Goal: Subscribe to service/newsletter

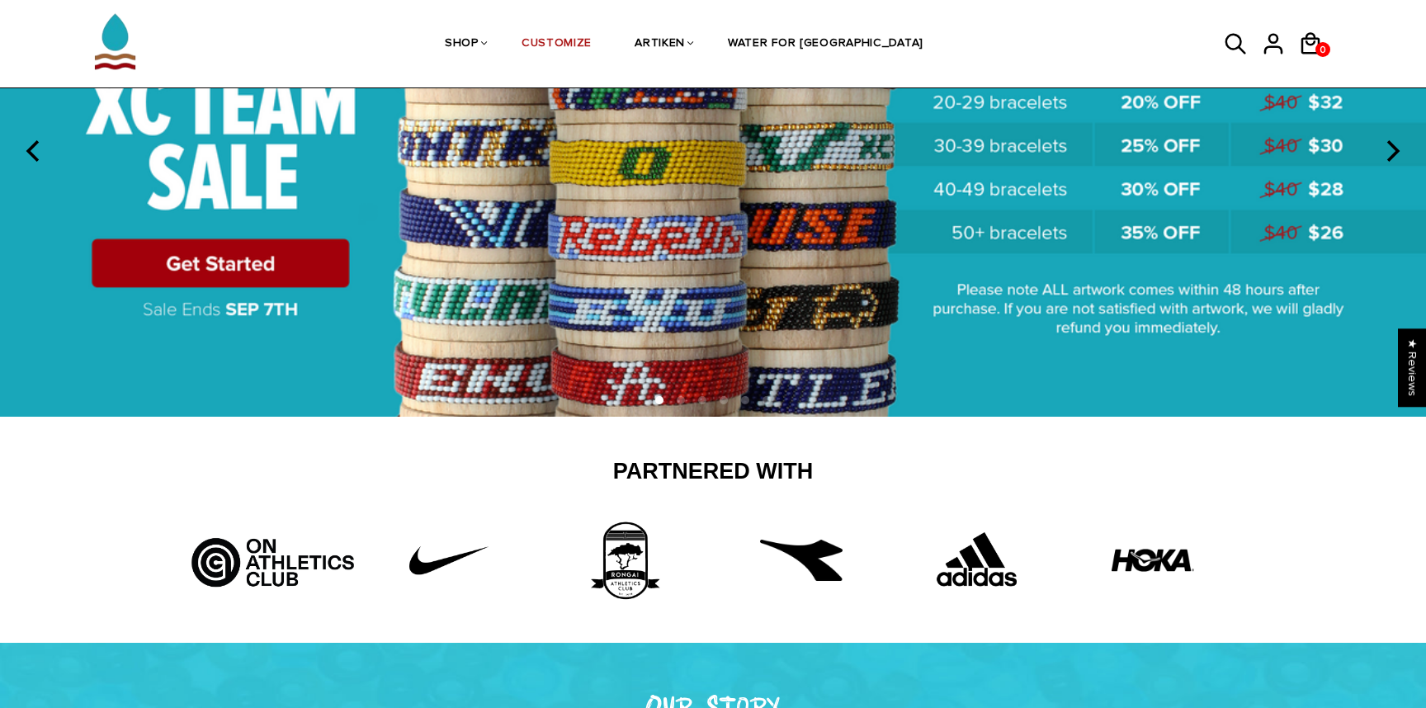
scroll to position [256, 0]
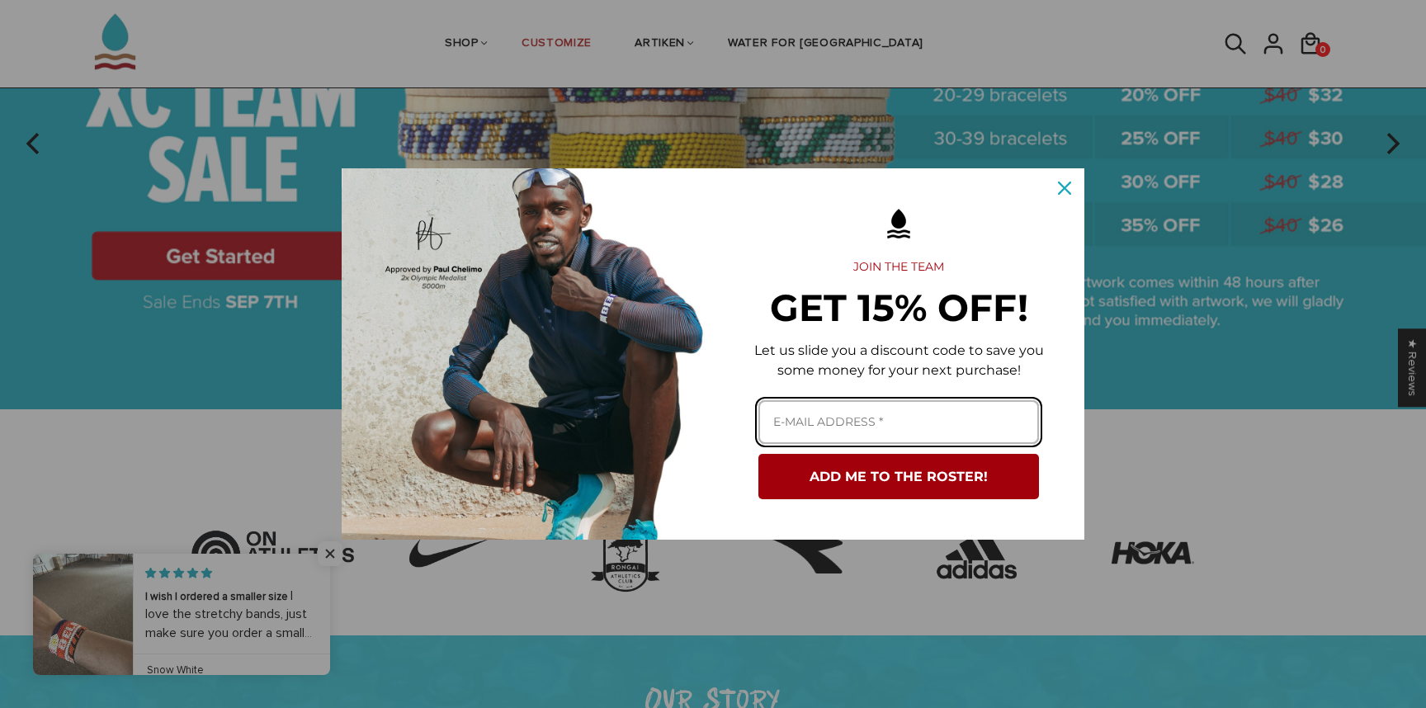
click at [851, 429] on input "Email field" at bounding box center [898, 422] width 281 height 44
type input "[EMAIL_ADDRESS][DOMAIN_NAME]"
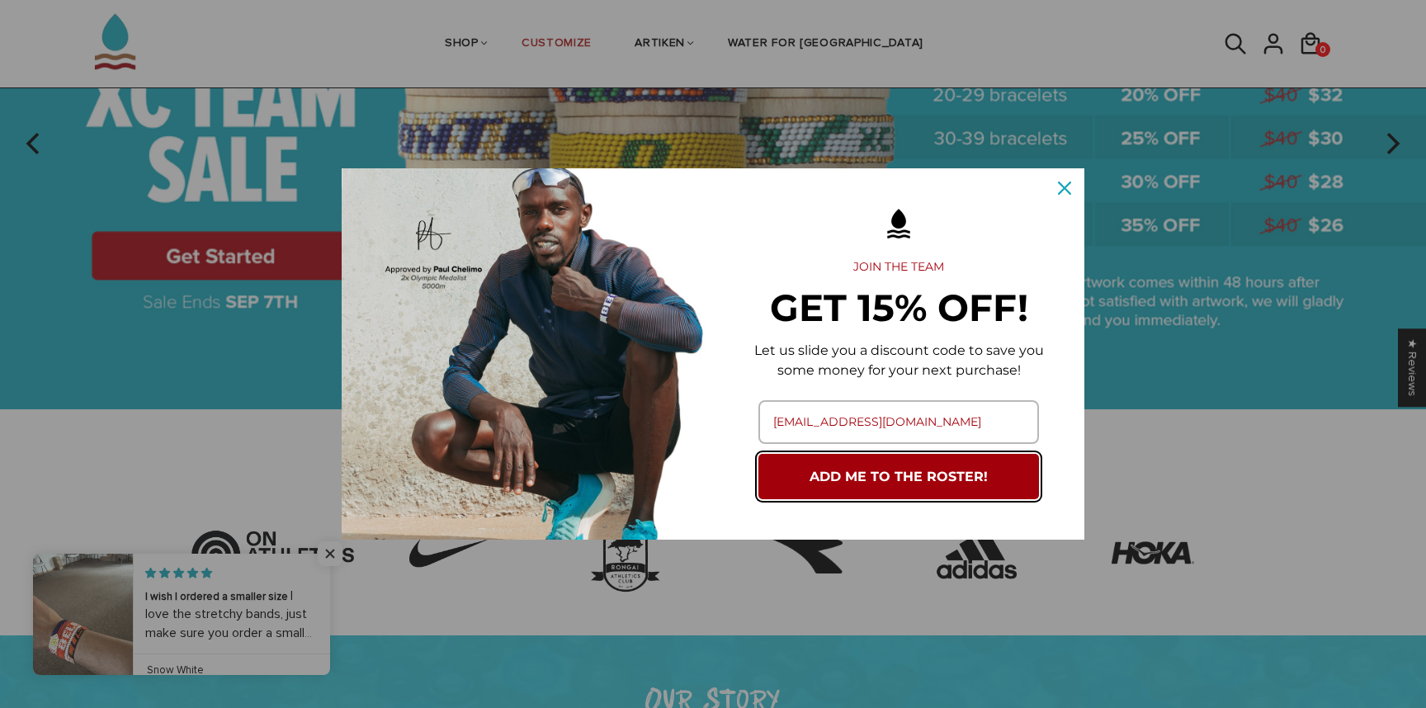
click at [898, 474] on button "ADD ME TO THE ROSTER!" at bounding box center [898, 476] width 281 height 45
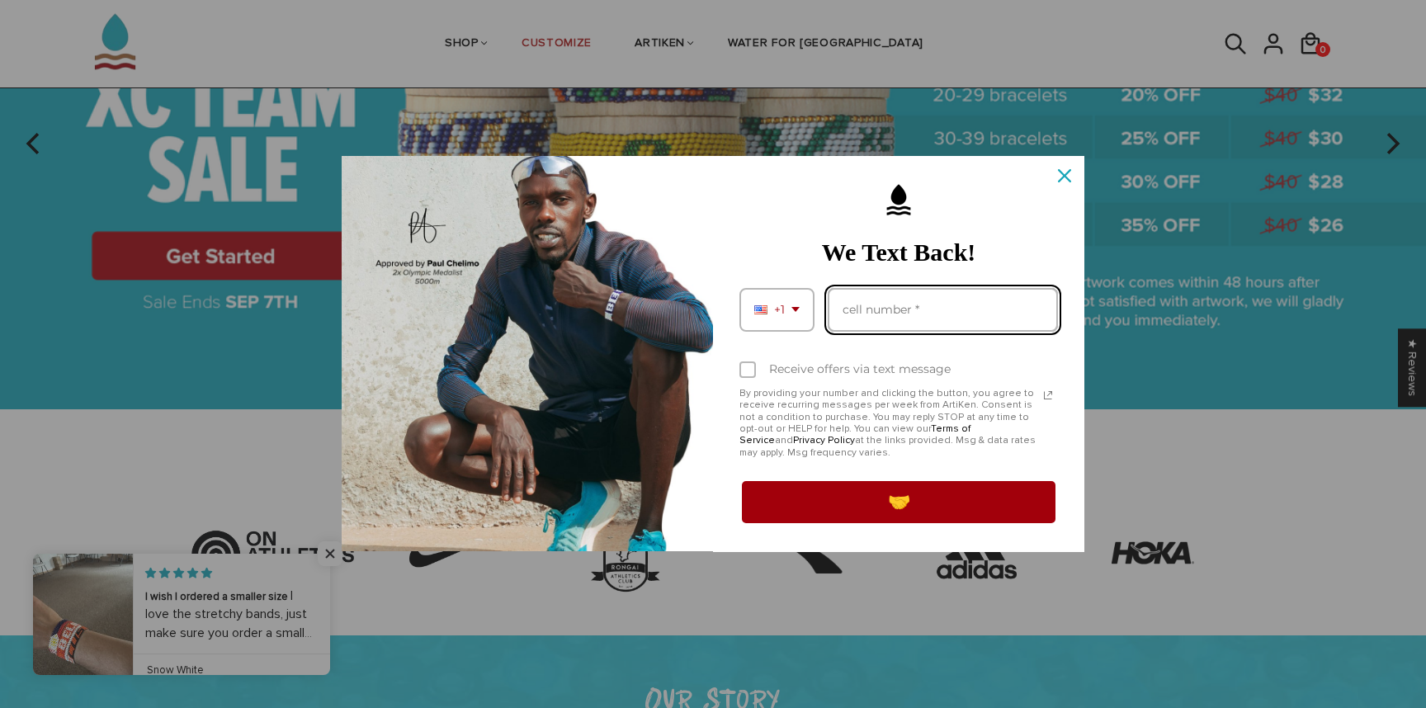
click at [866, 297] on input "Phone number field" at bounding box center [943, 310] width 230 height 44
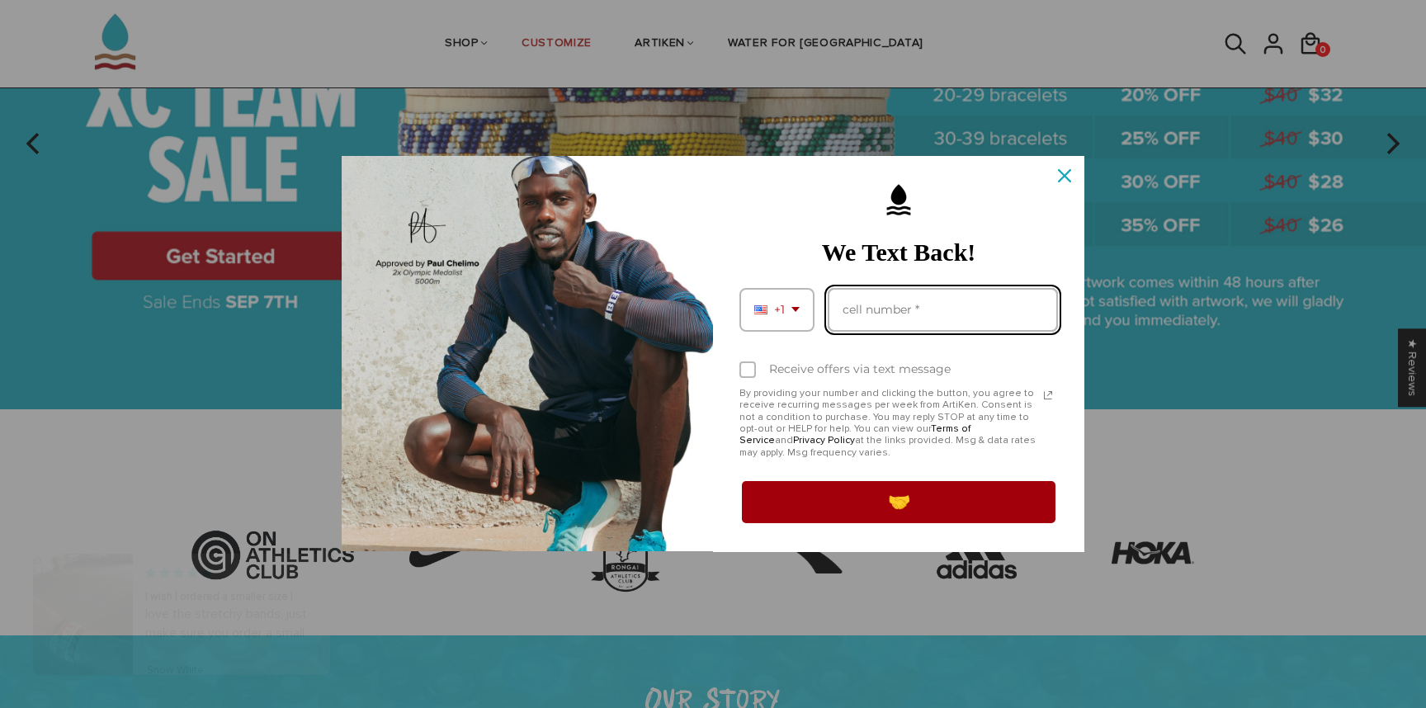
type input "17176909735"
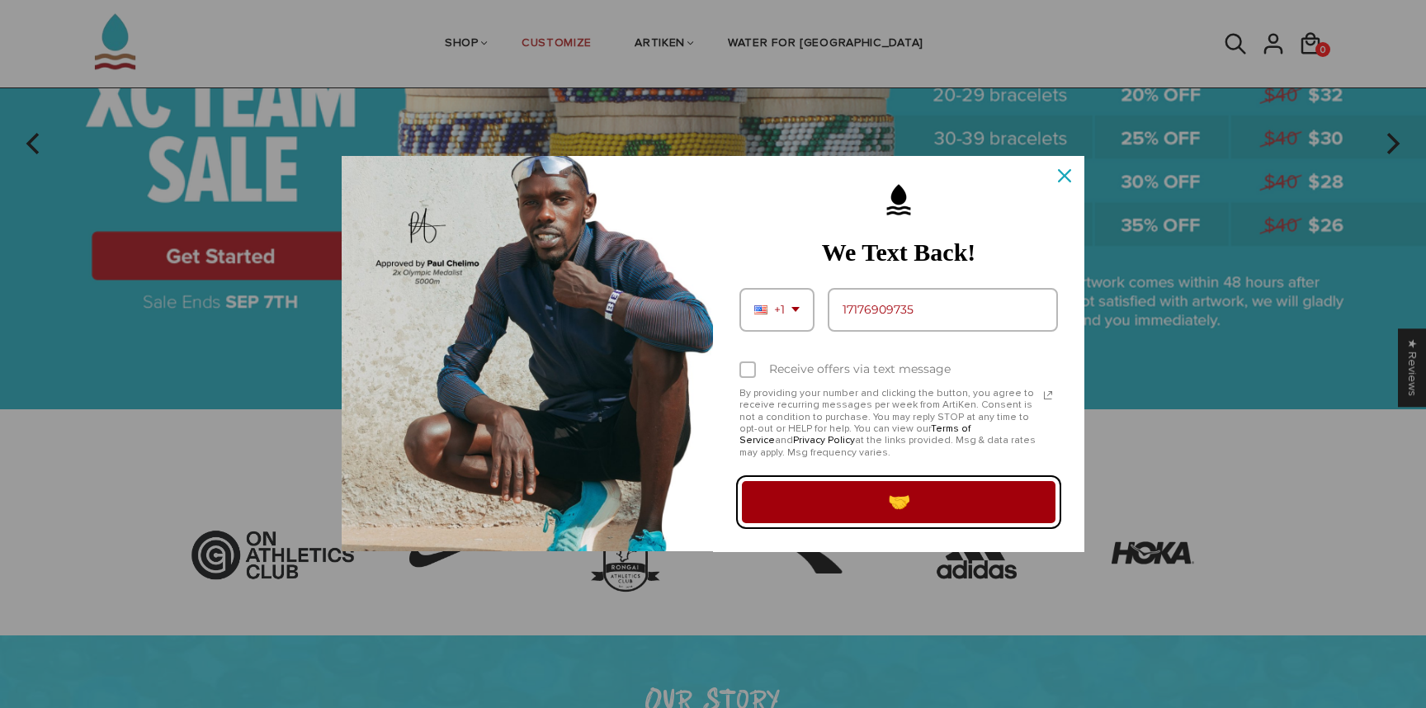
click at [876, 514] on button "🤝" at bounding box center [898, 502] width 318 height 46
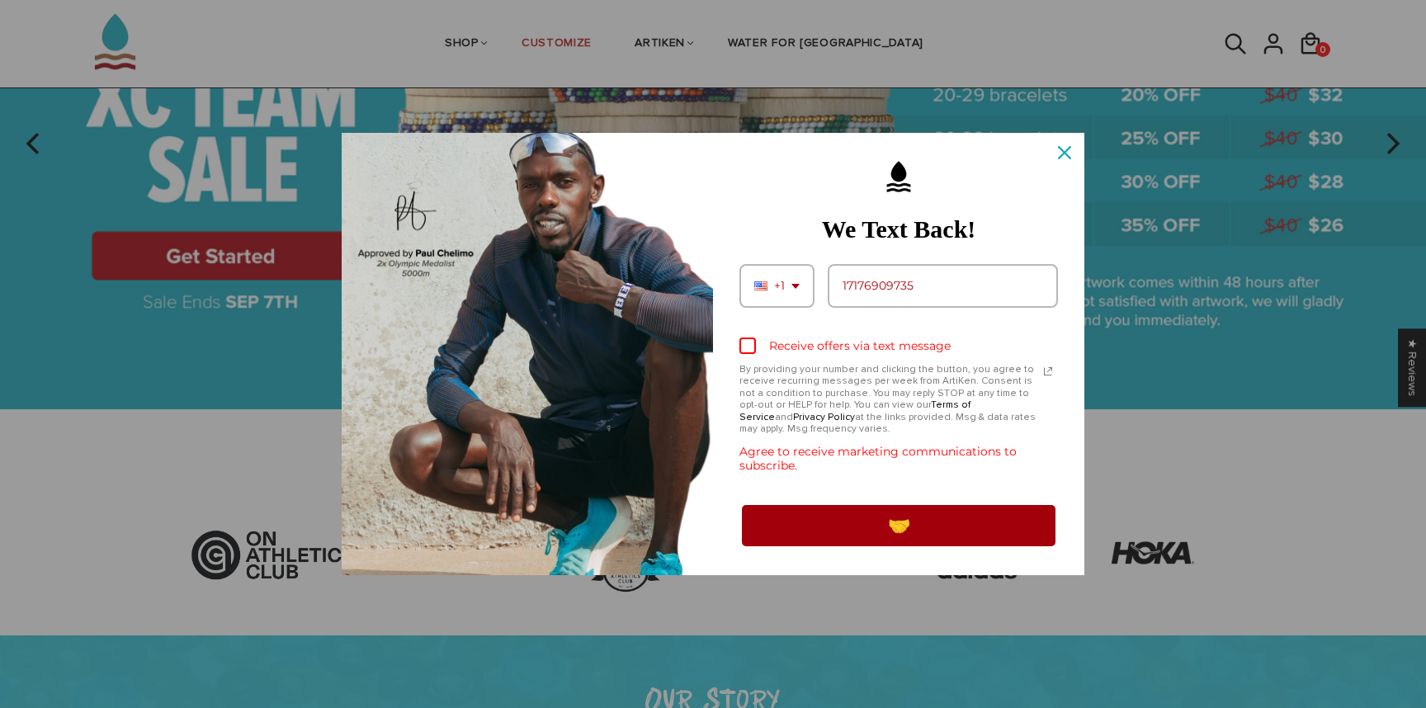
click at [748, 335] on label "Receive offers via text message" at bounding box center [898, 346] width 318 height 36
click at [748, 342] on input "Receive offers via text message" at bounding box center [744, 347] width 11 height 11
checkbox input "true"
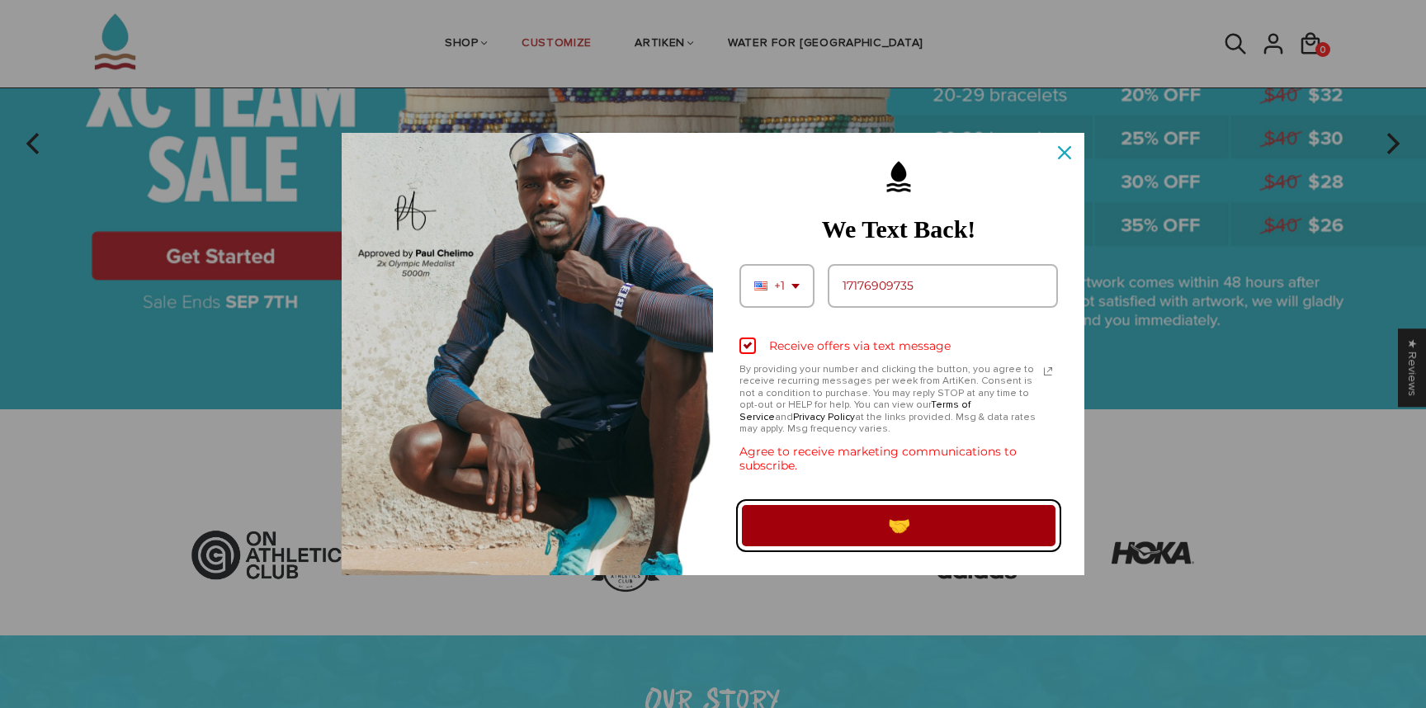
click at [812, 512] on button "🤝" at bounding box center [898, 525] width 318 height 46
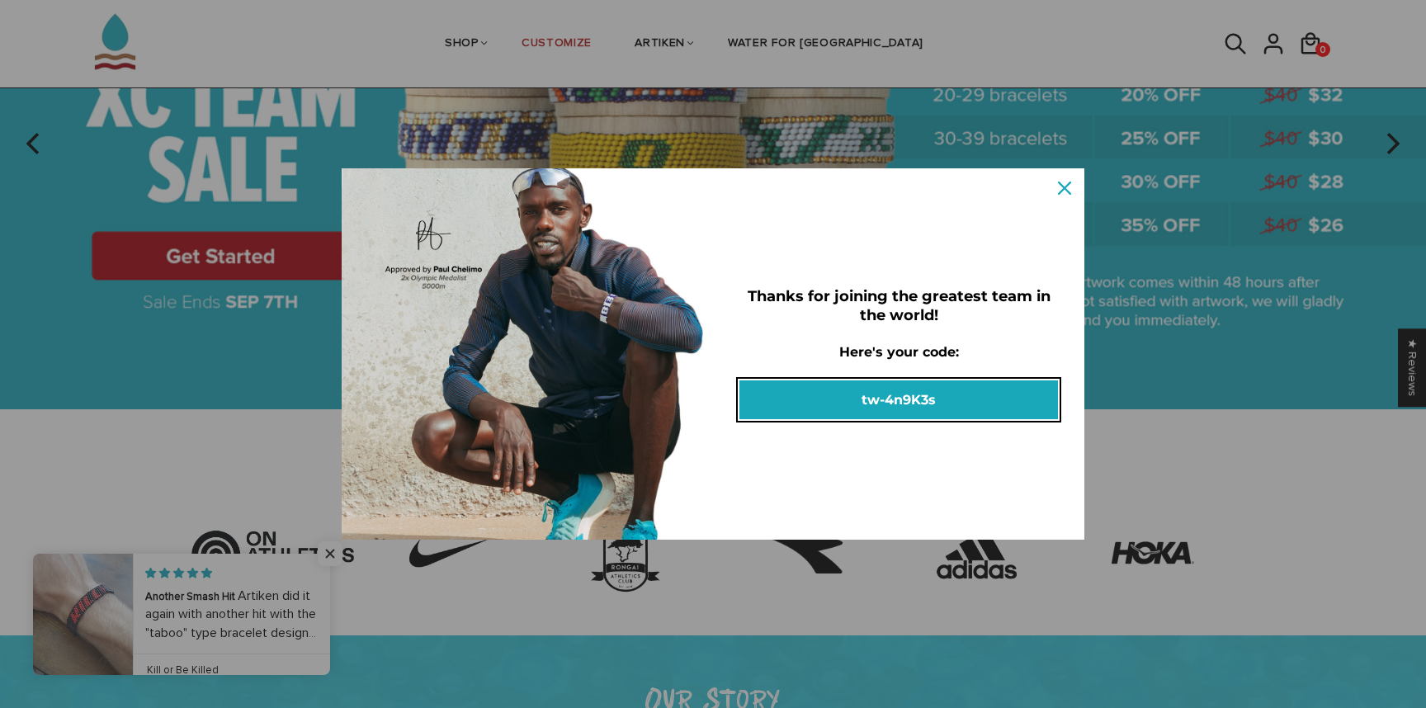
click at [866, 403] on button "tw-4n9K3s" at bounding box center [898, 399] width 318 height 39
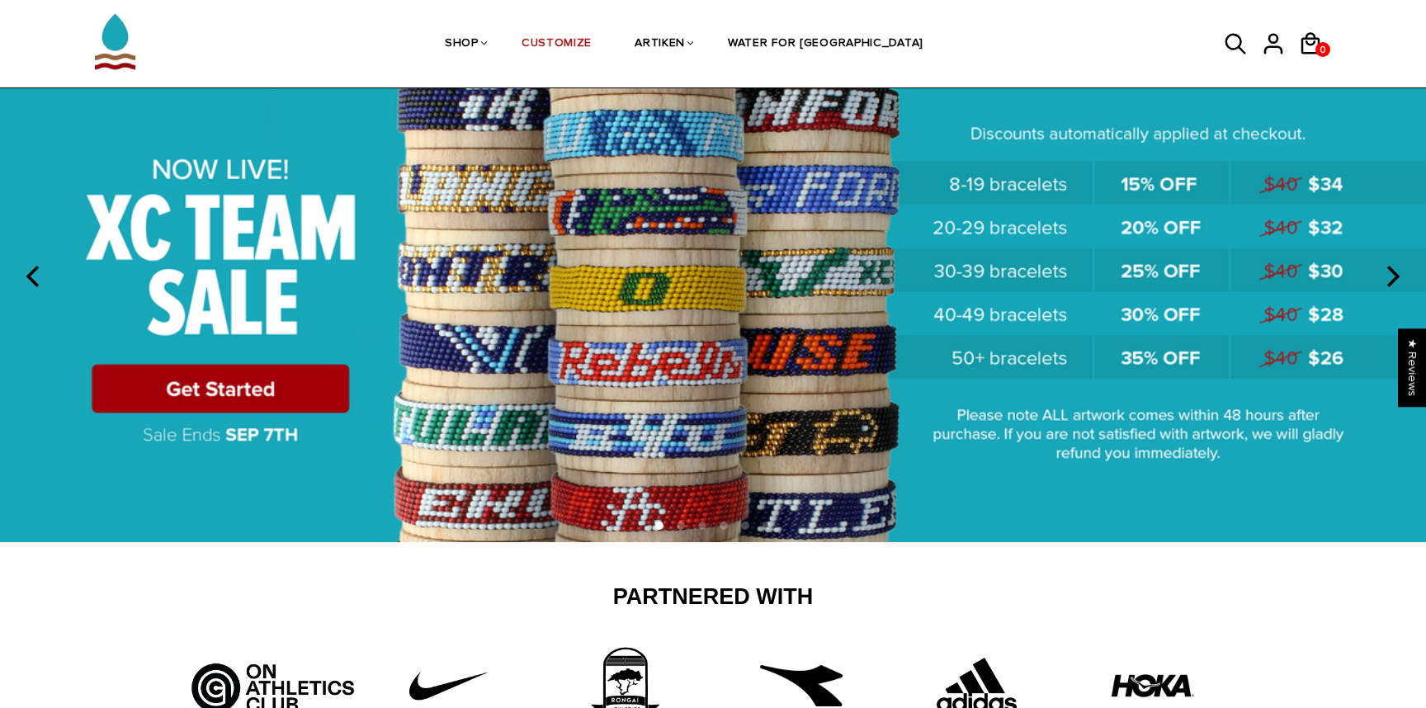
scroll to position [164, 0]
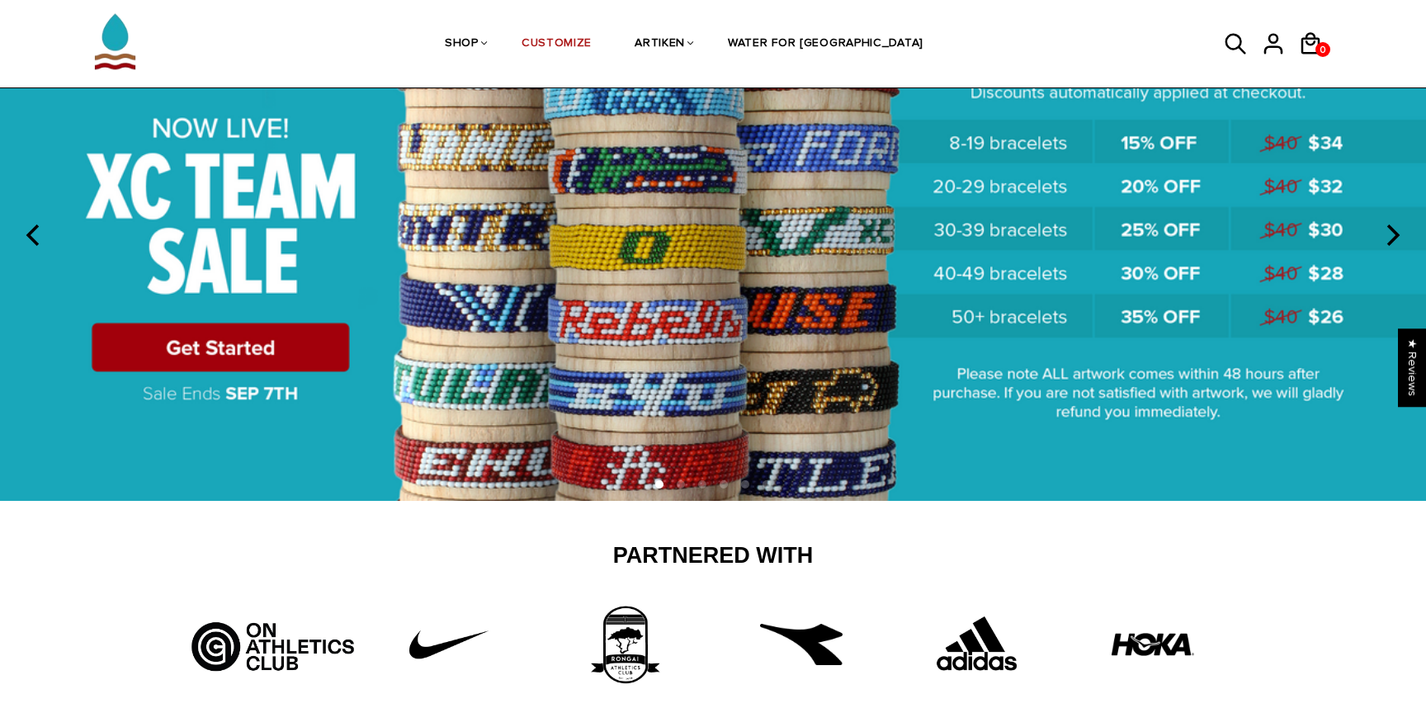
click at [242, 351] on img at bounding box center [713, 235] width 1426 height 530
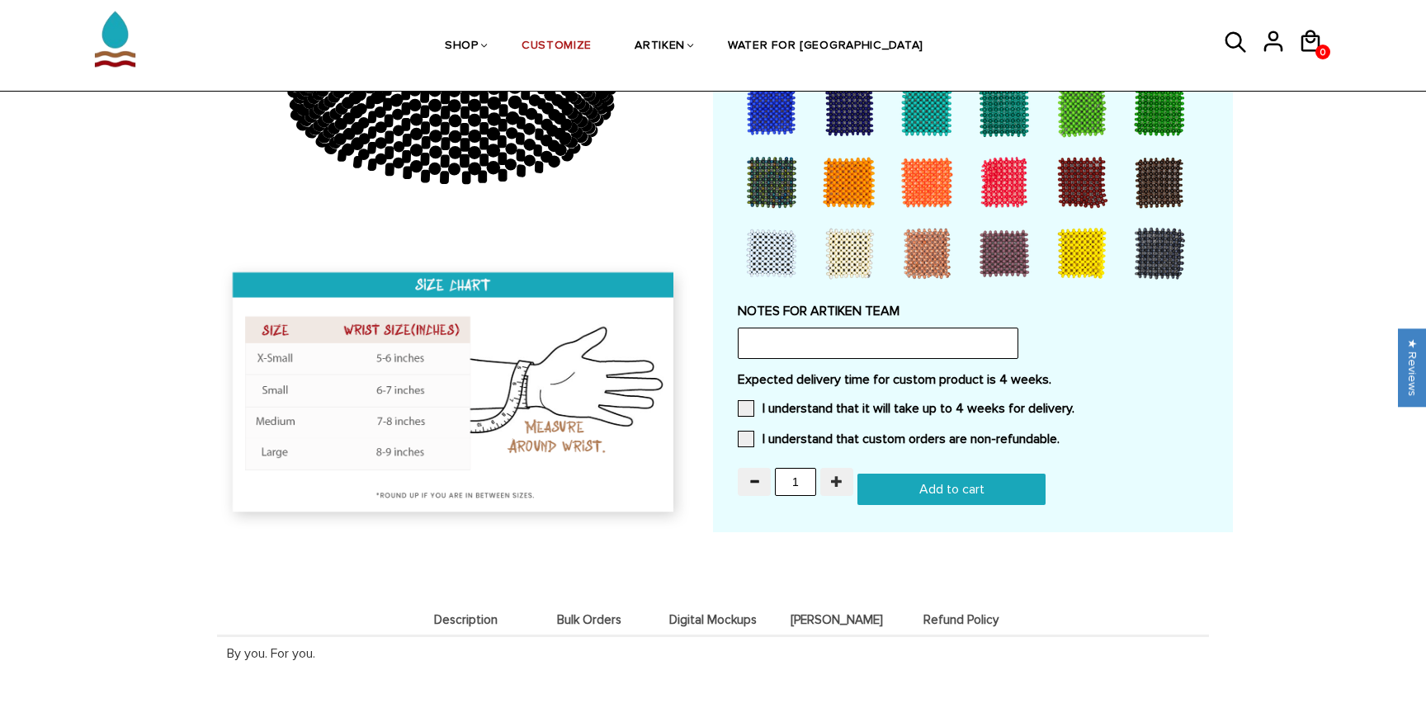
scroll to position [1351, 0]
